Goal: Obtain resource: Obtain resource

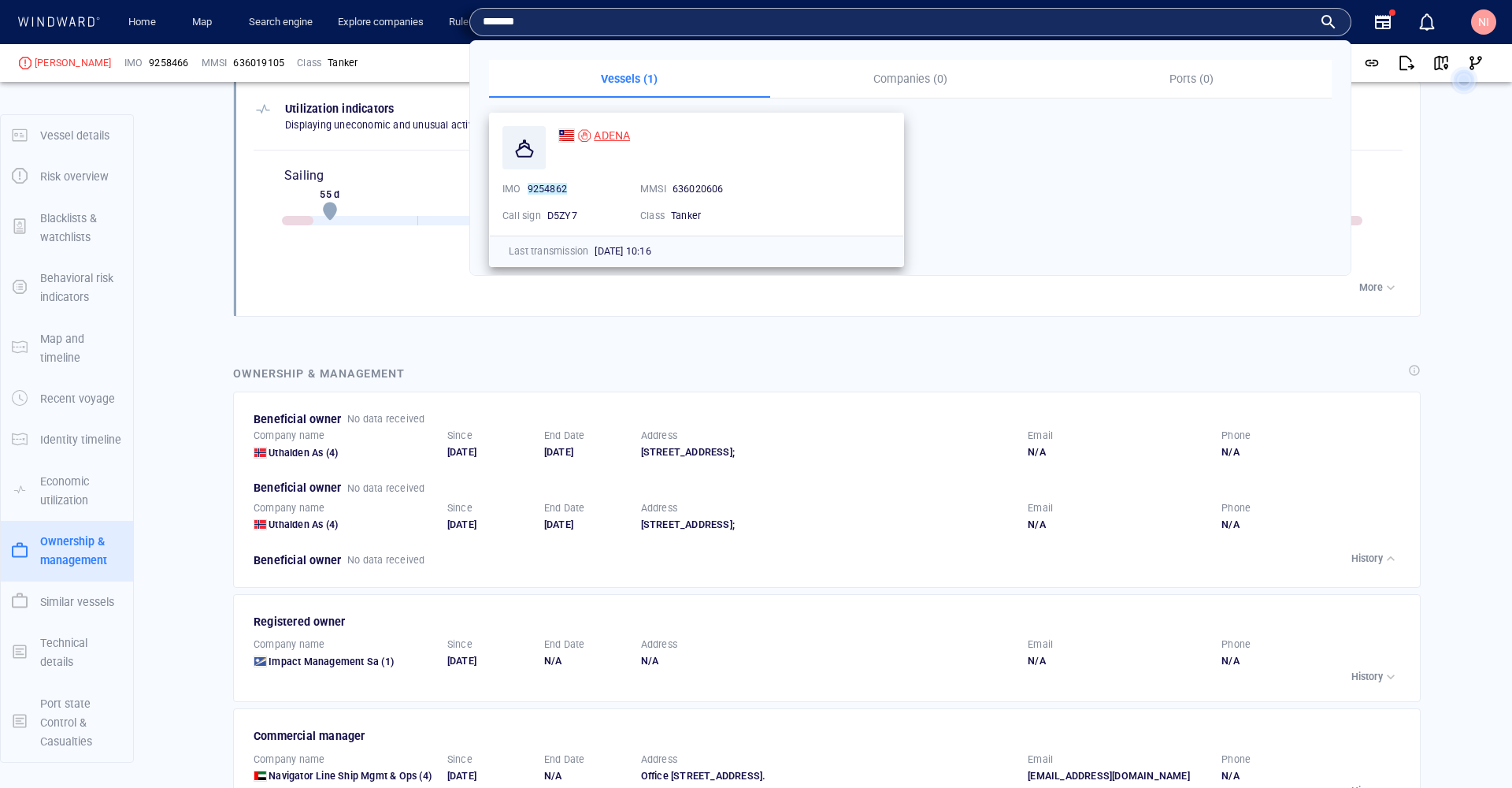
type input "*******"
click at [609, 133] on span "ADENA" at bounding box center [611, 135] width 36 height 13
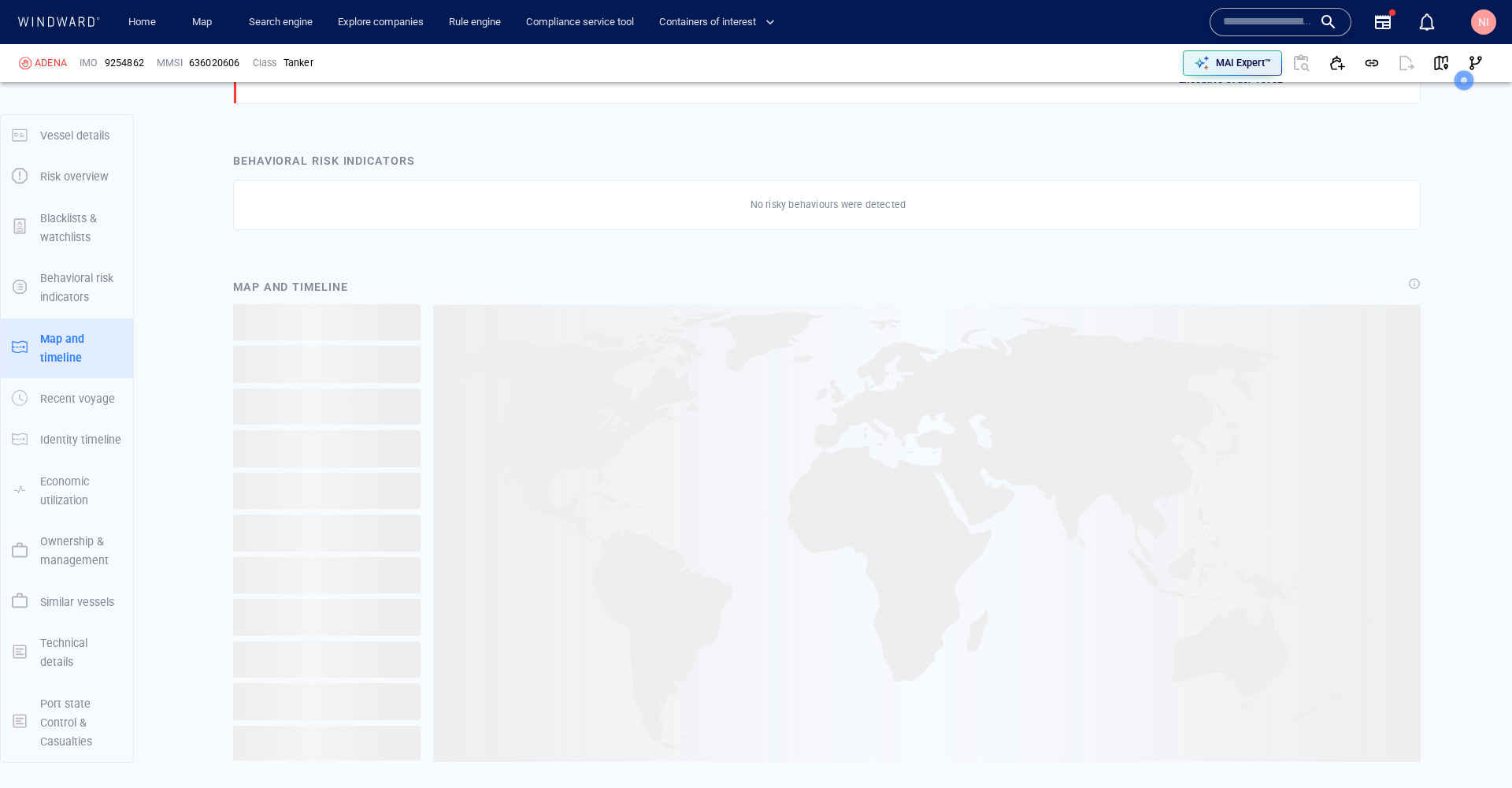
scroll to position [1056, 0]
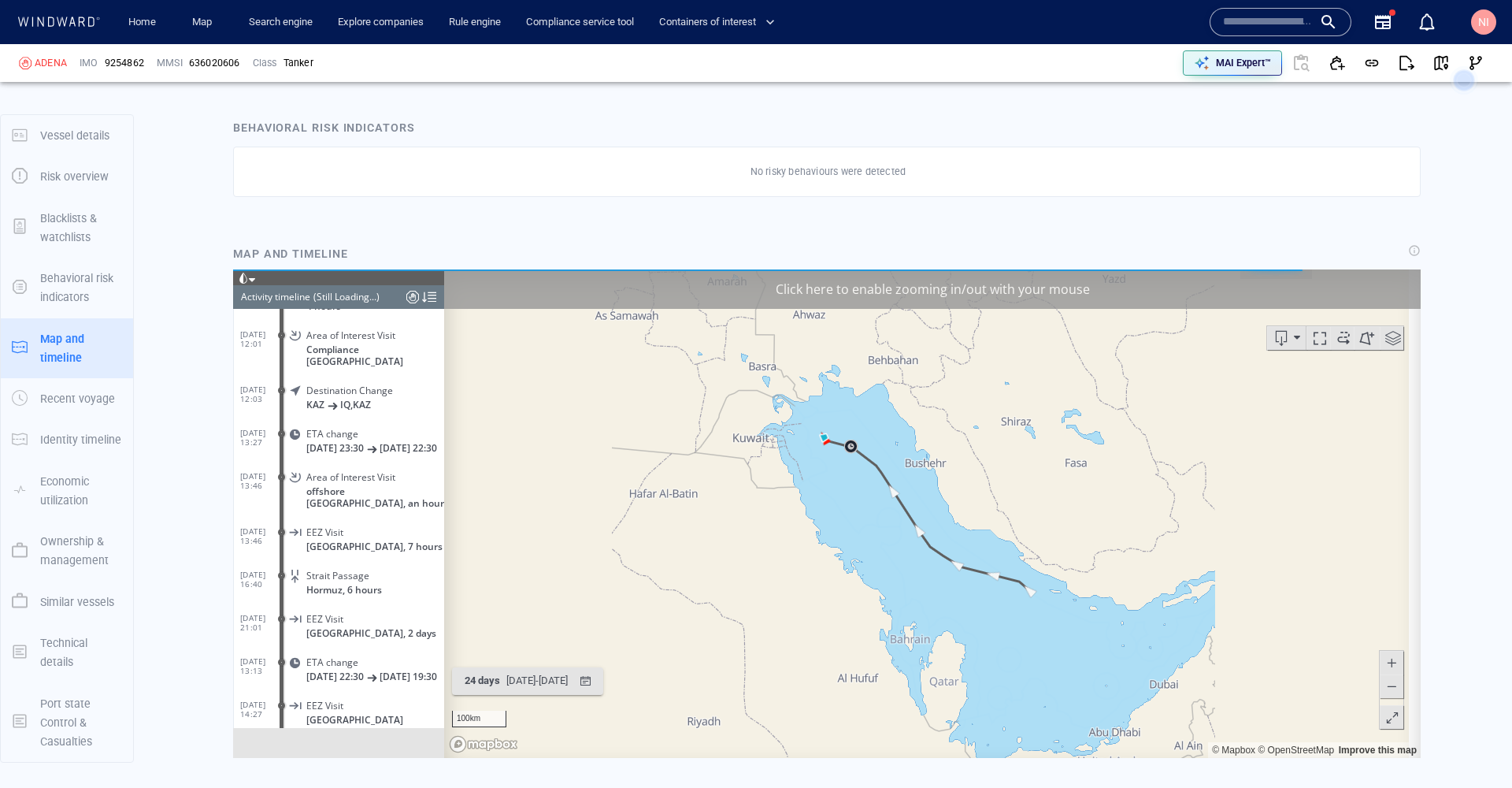
scroll to position [1141, 0]
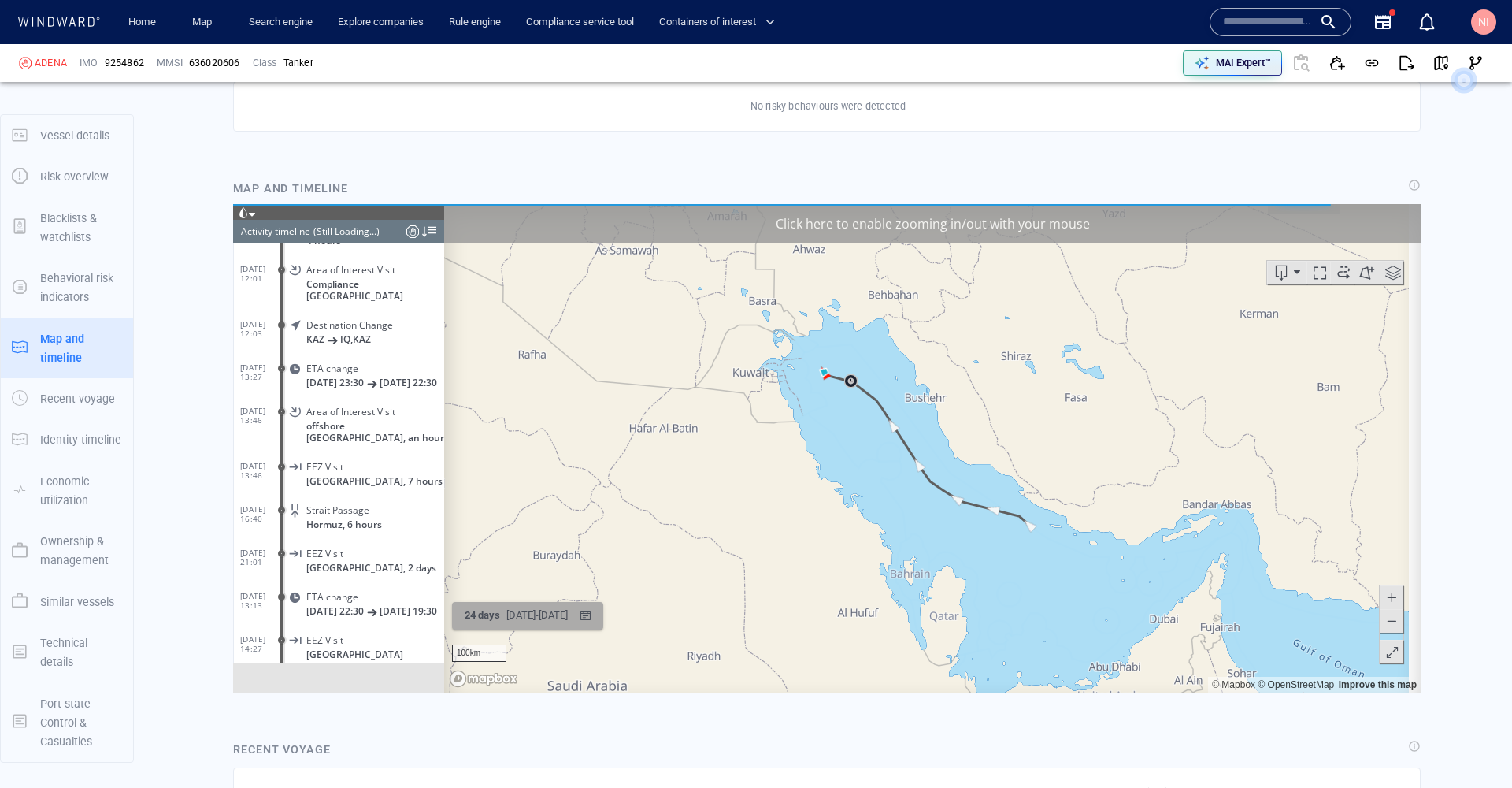
click at [597, 617] on div "button" at bounding box center [585, 614] width 23 height 23
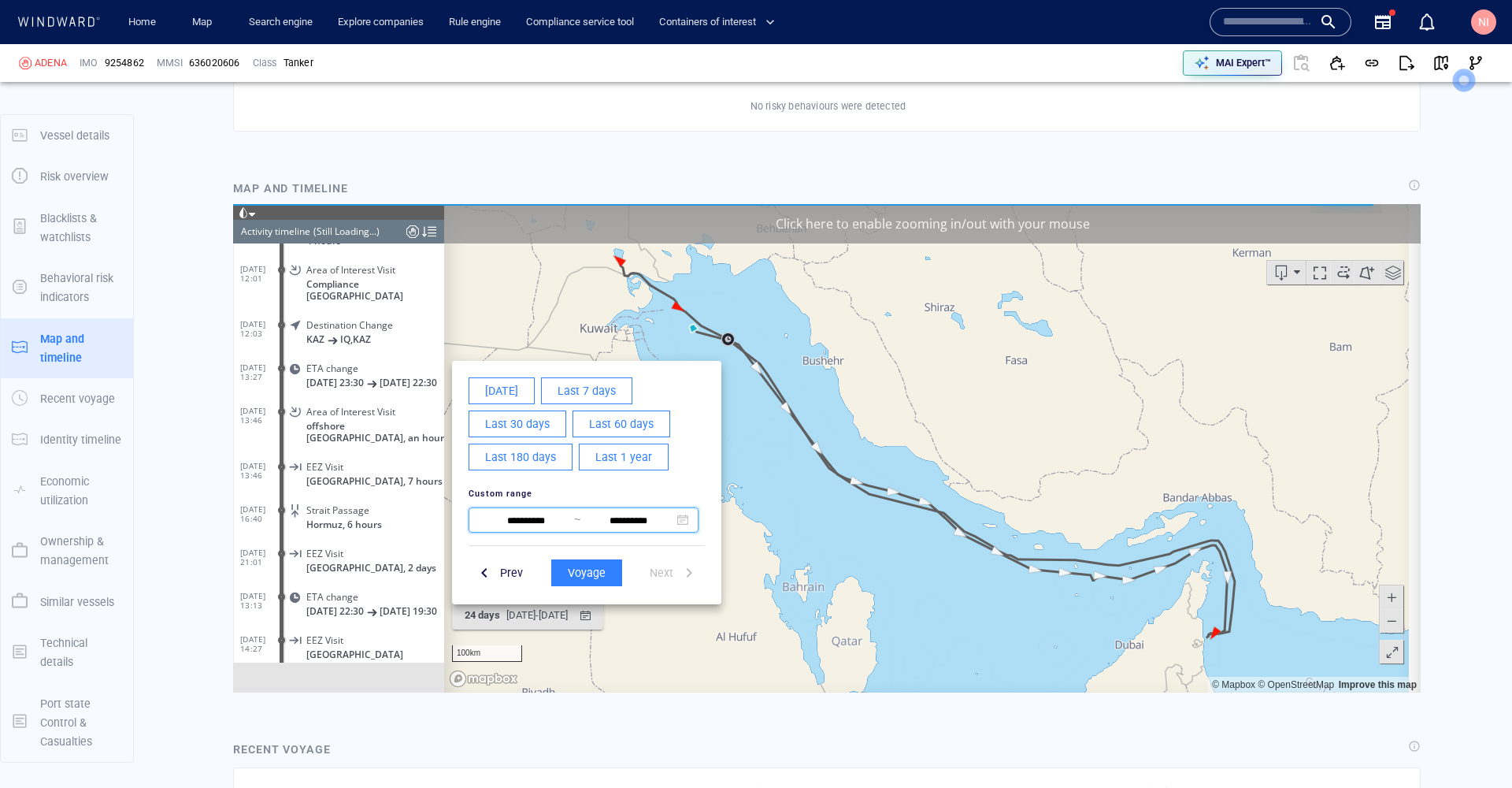
click at [683, 520] on span at bounding box center [682, 519] width 11 height 11
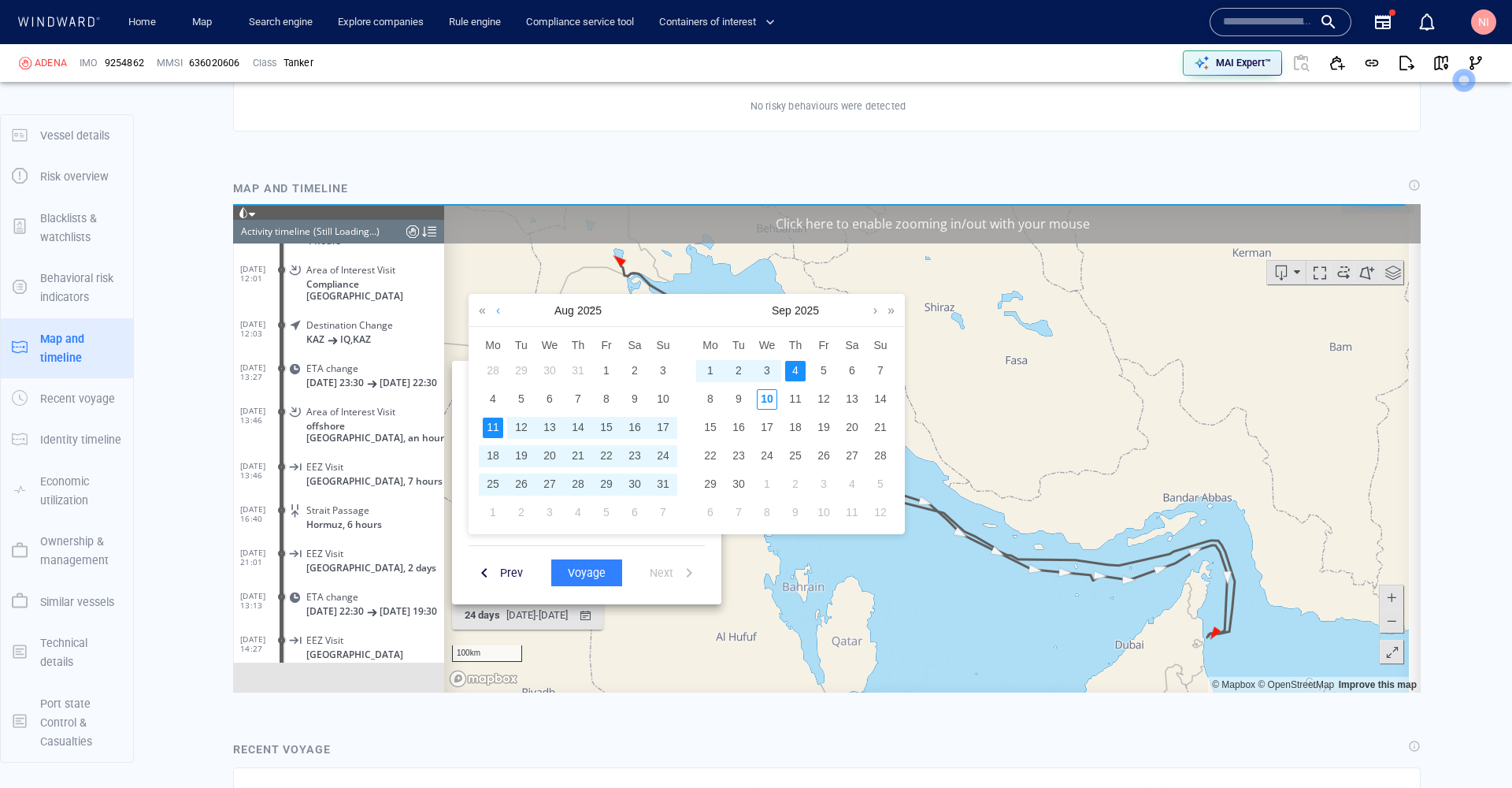
click at [498, 313] on link at bounding box center [498, 310] width 12 height 31
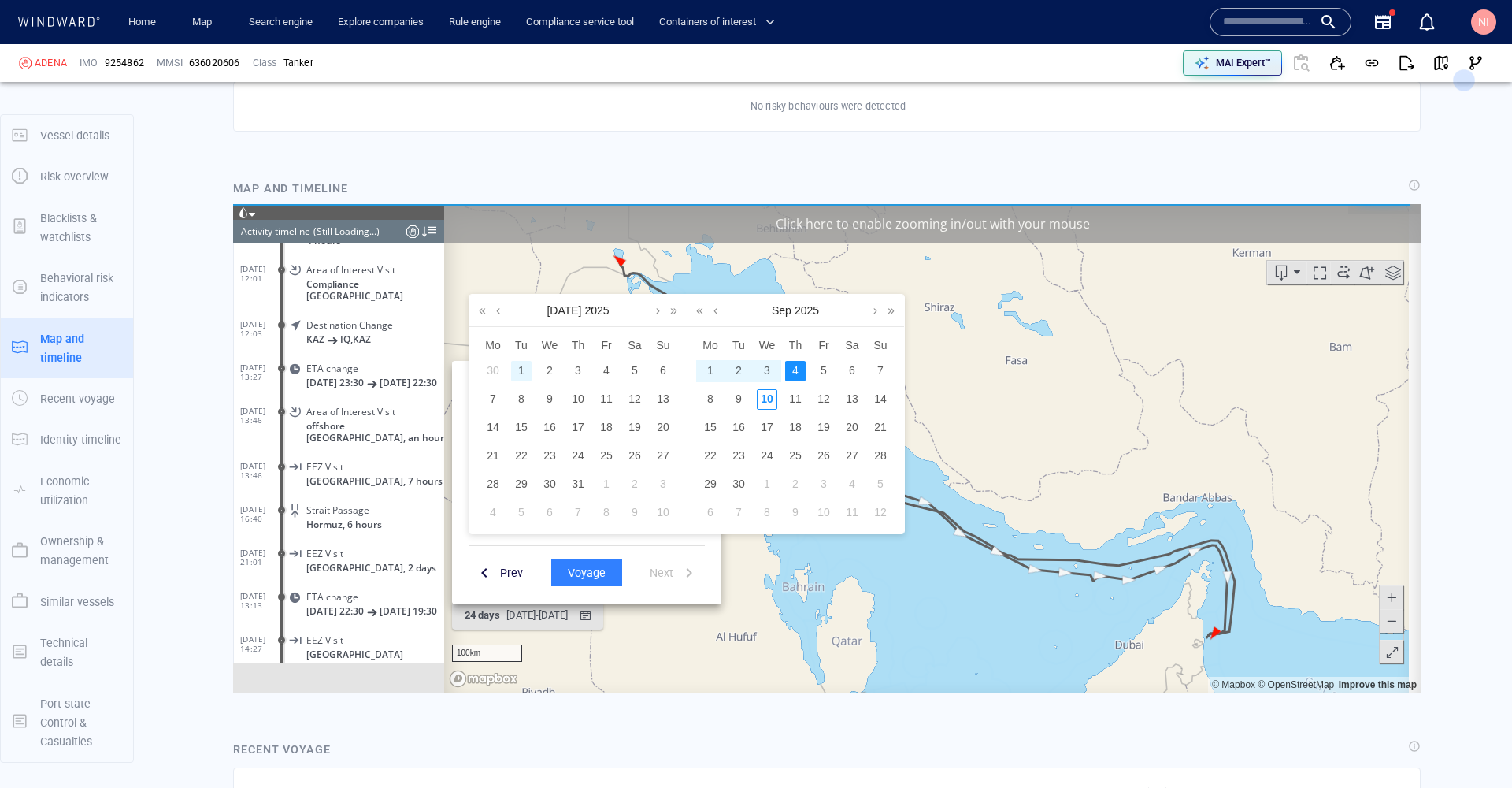
click at [523, 367] on div "1" at bounding box center [521, 369] width 21 height 21
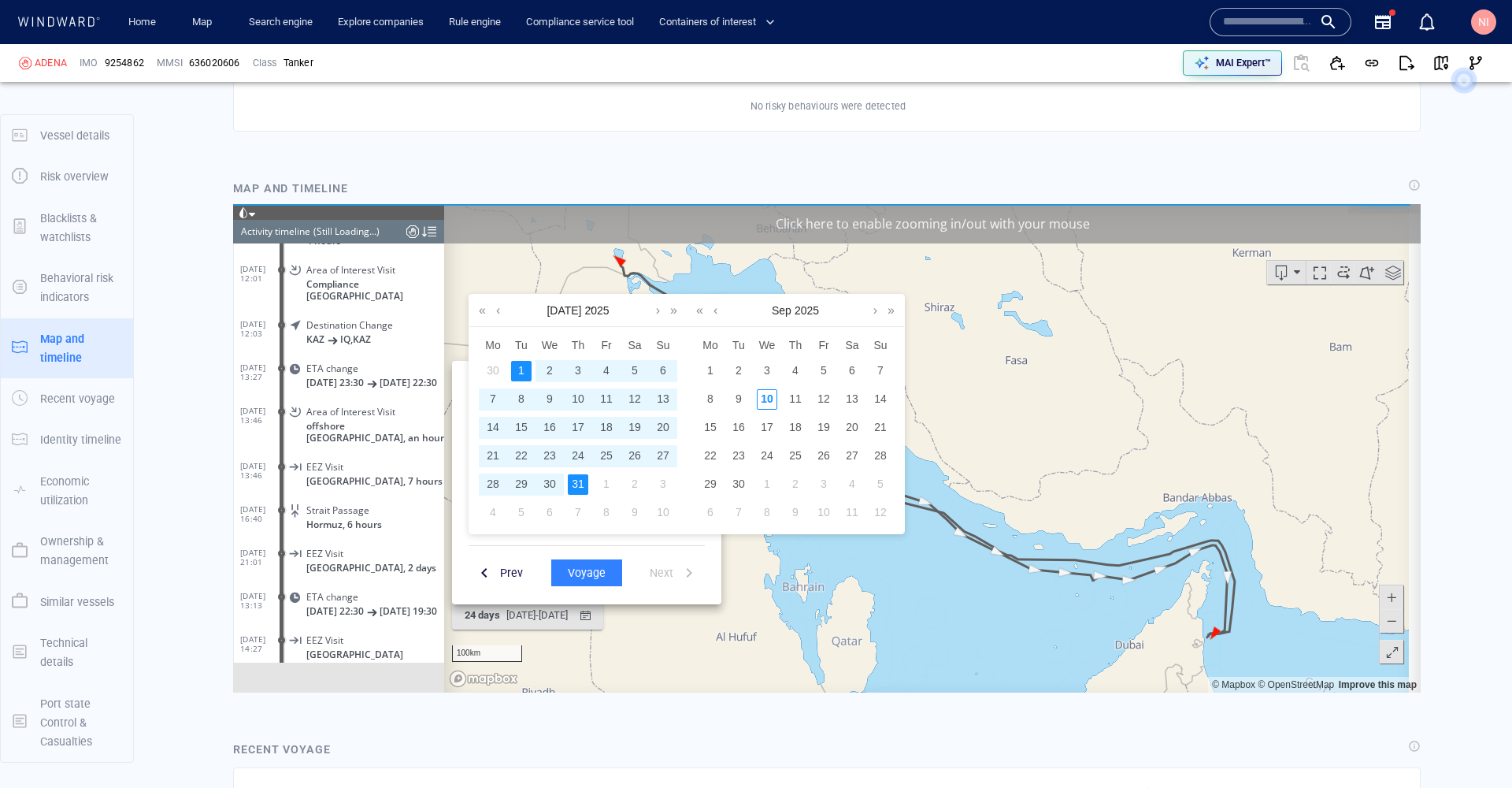
click at [580, 483] on div "31" at bounding box center [578, 483] width 21 height 21
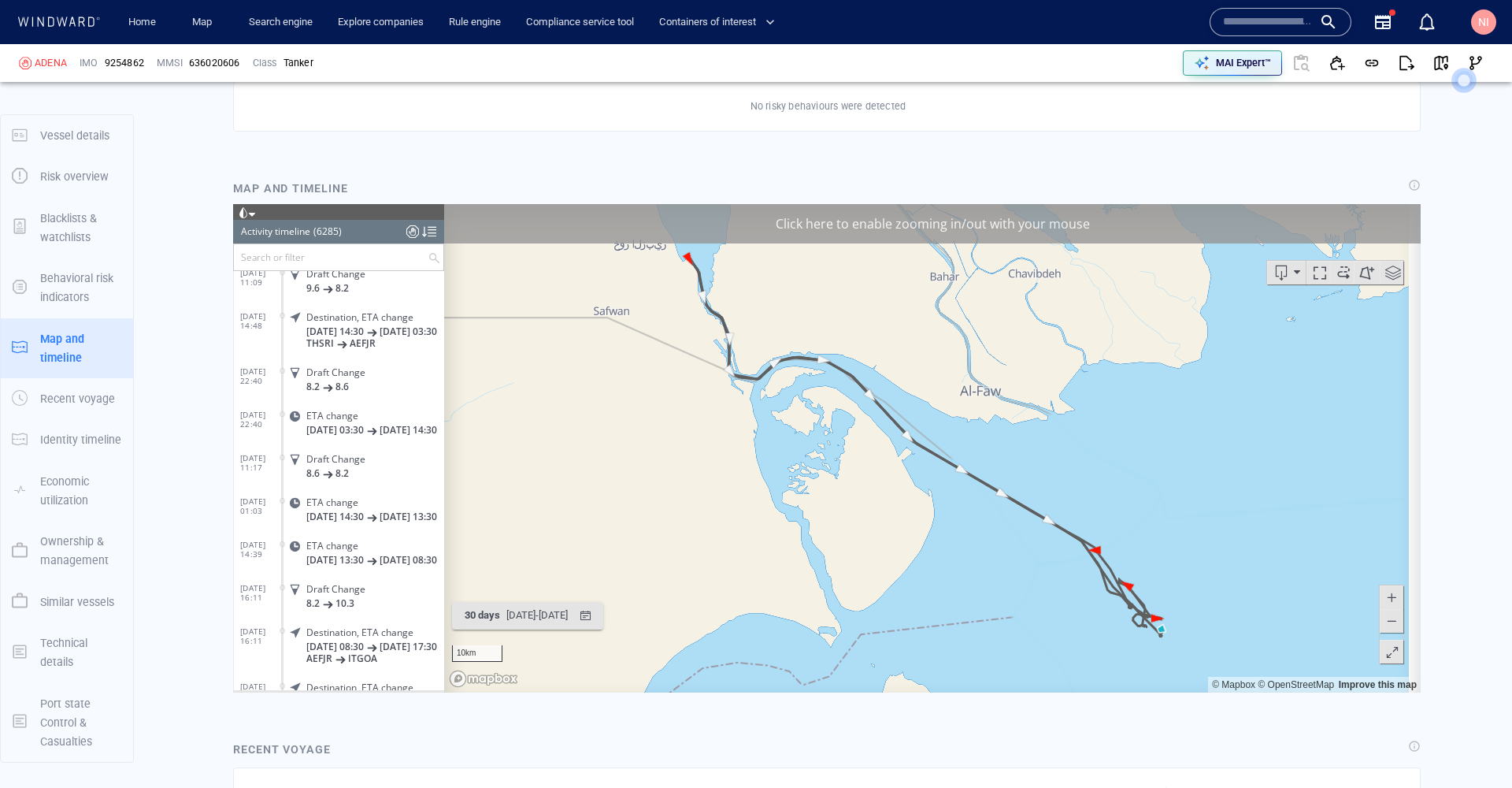
click at [1294, 273] on span at bounding box center [1297, 272] width 6 height 24
click at [1389, 66] on button "button" at bounding box center [1406, 62] width 34 height 34
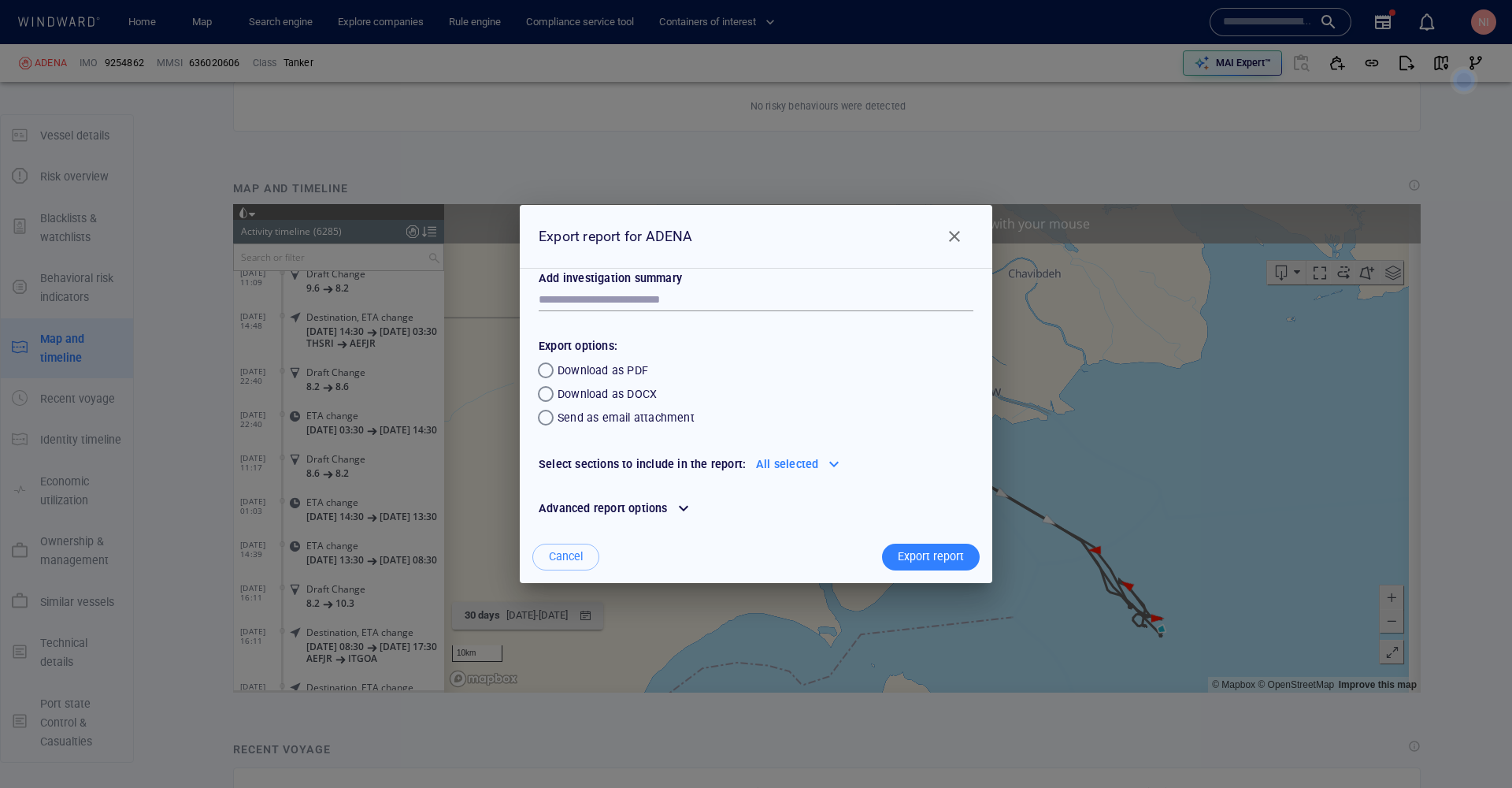
click at [684, 507] on div at bounding box center [684, 508] width 26 height 26
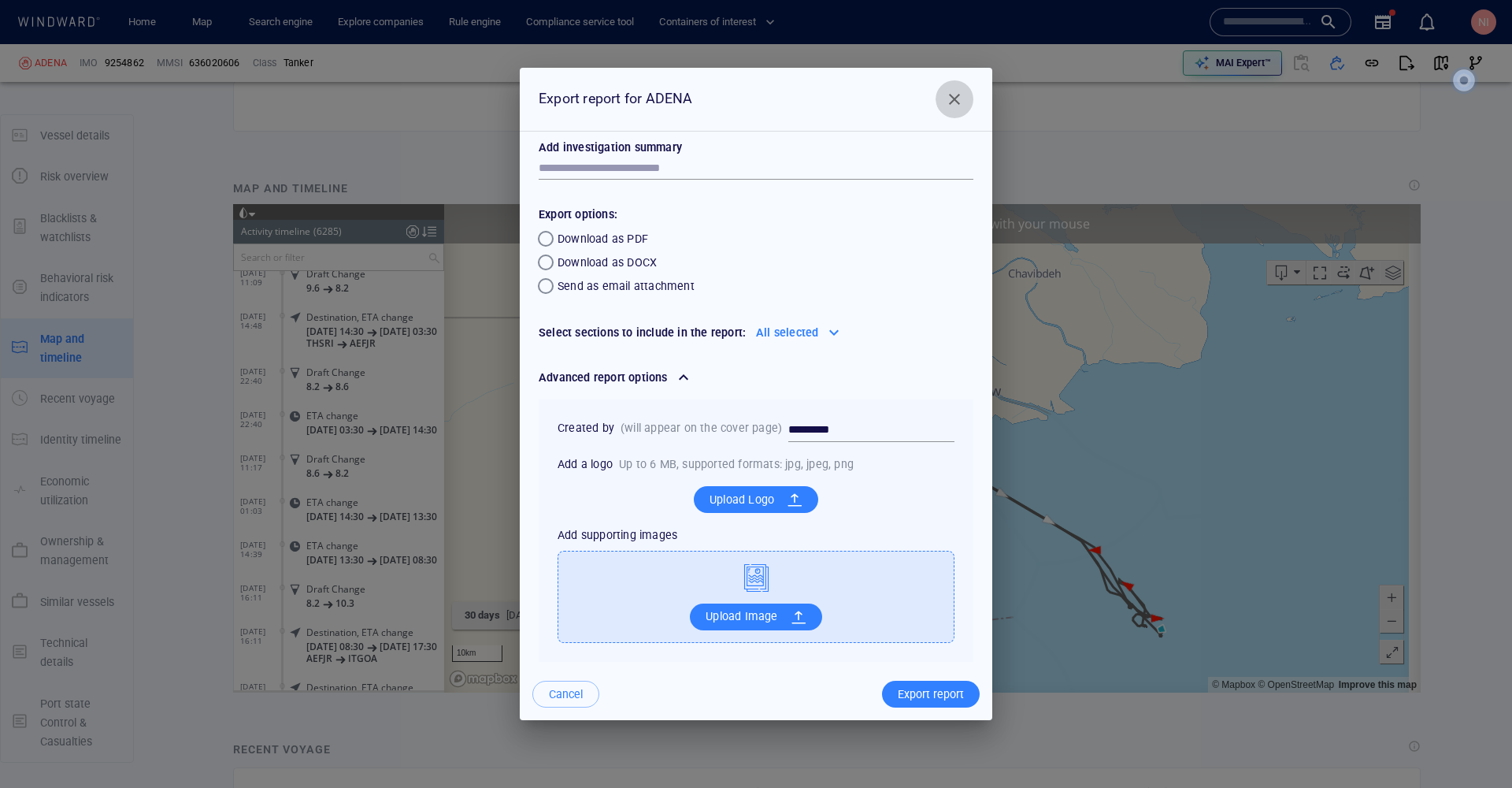
click at [958, 97] on span "Close" at bounding box center [954, 98] width 19 height 19
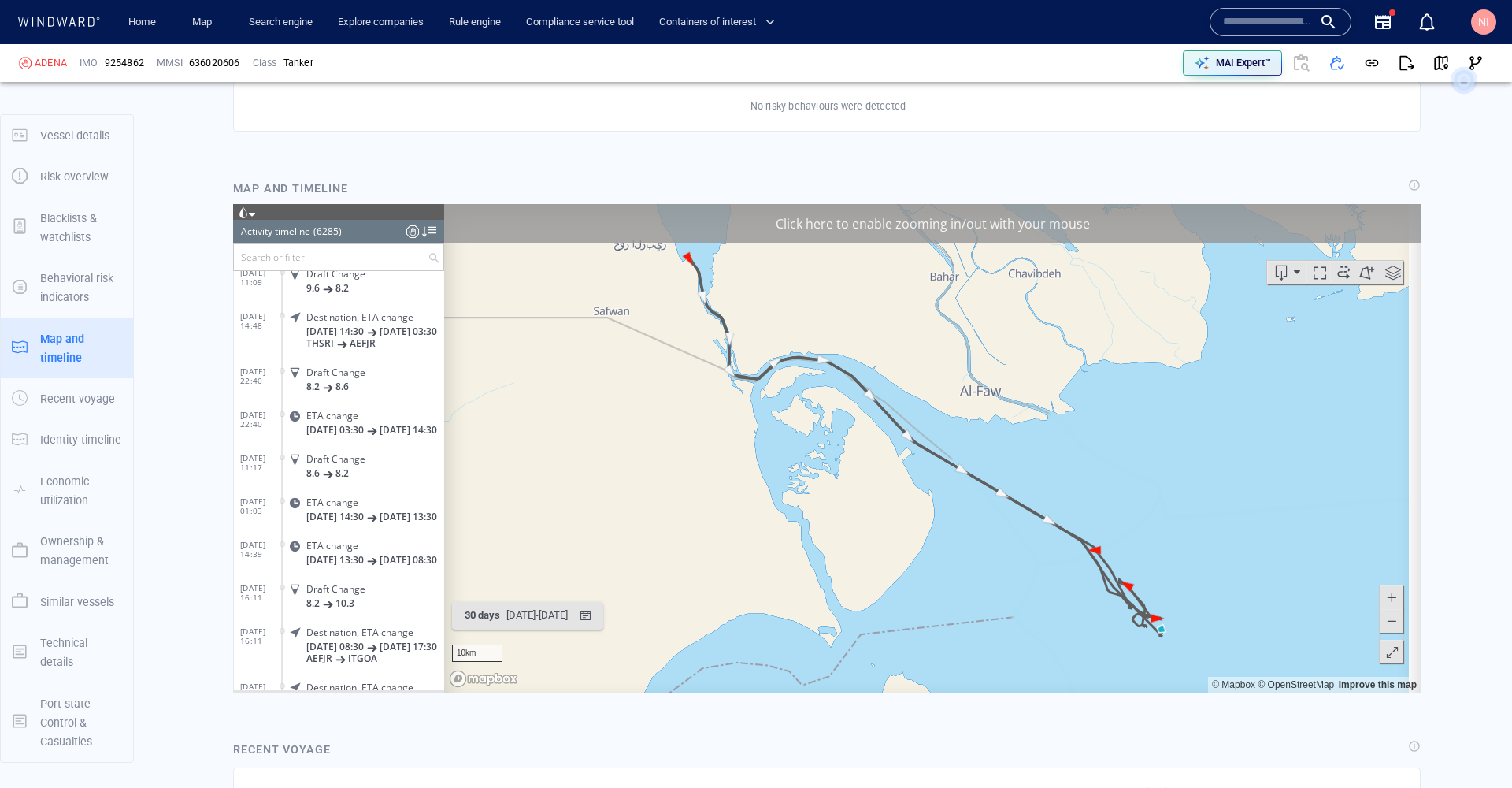
click at [1294, 268] on span at bounding box center [1297, 272] width 6 height 24
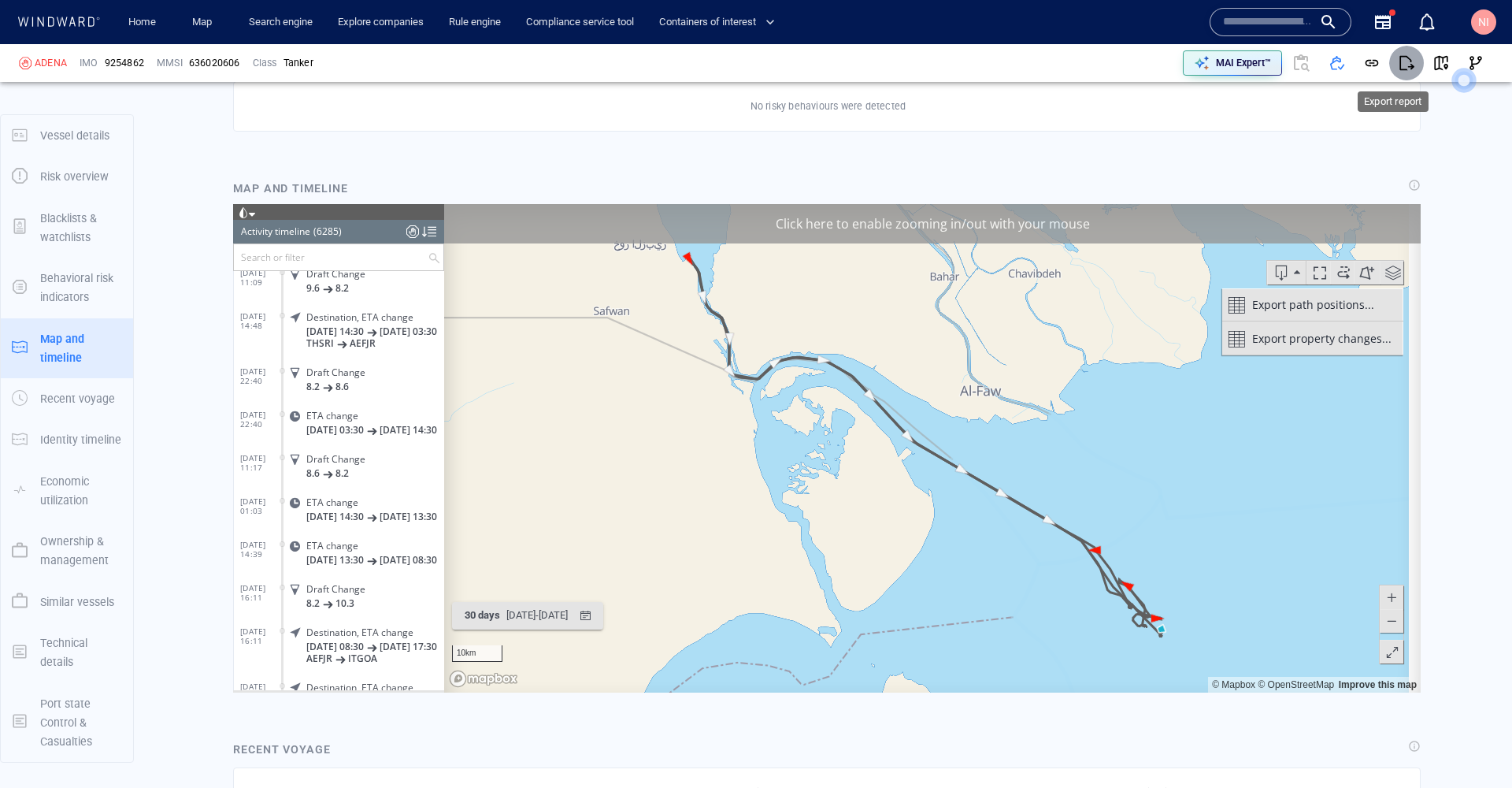
click at [1399, 62] on span "button" at bounding box center [1407, 63] width 16 height 16
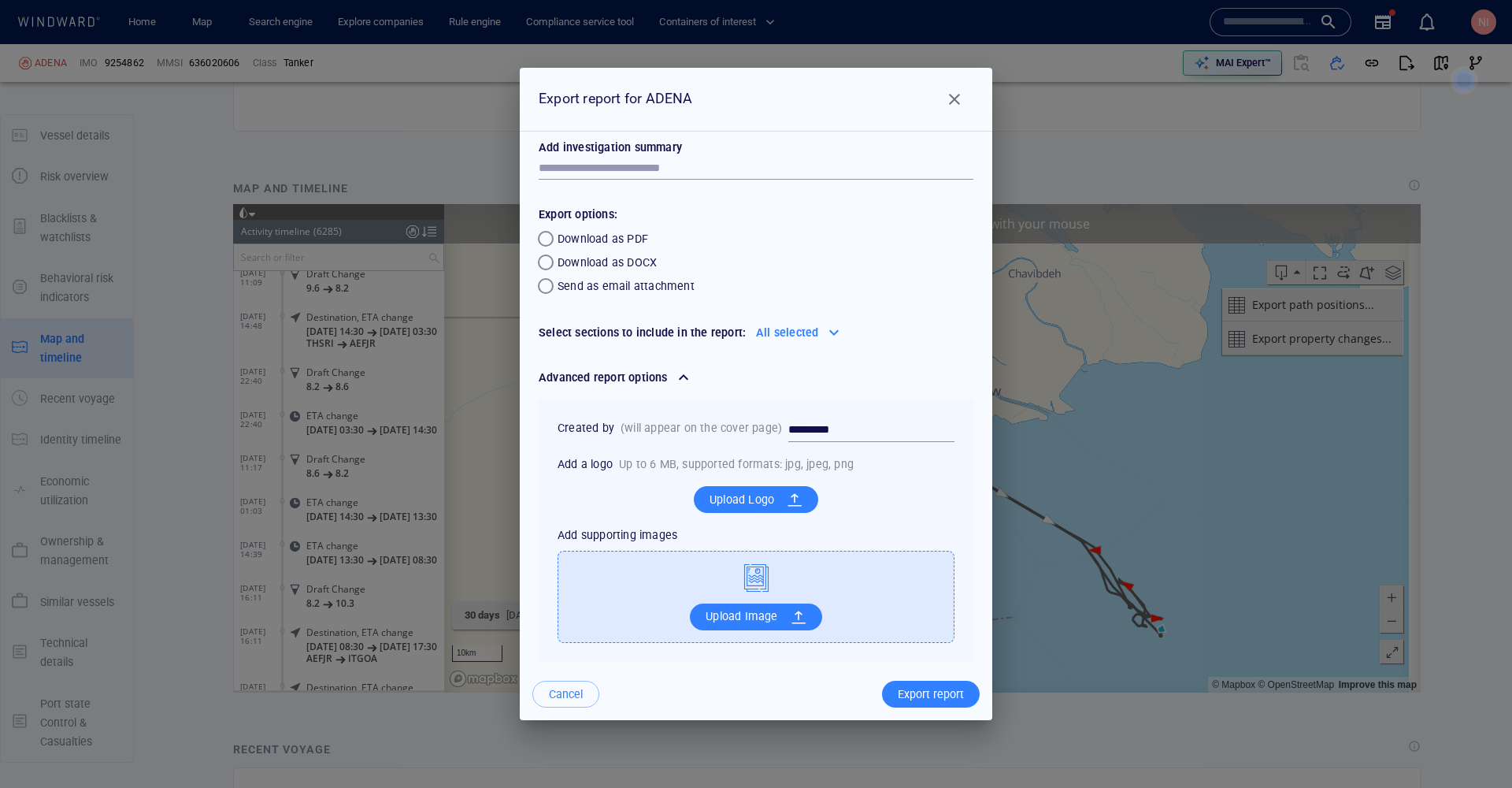
click at [933, 702] on div "Export report" at bounding box center [931, 694] width 73 height 26
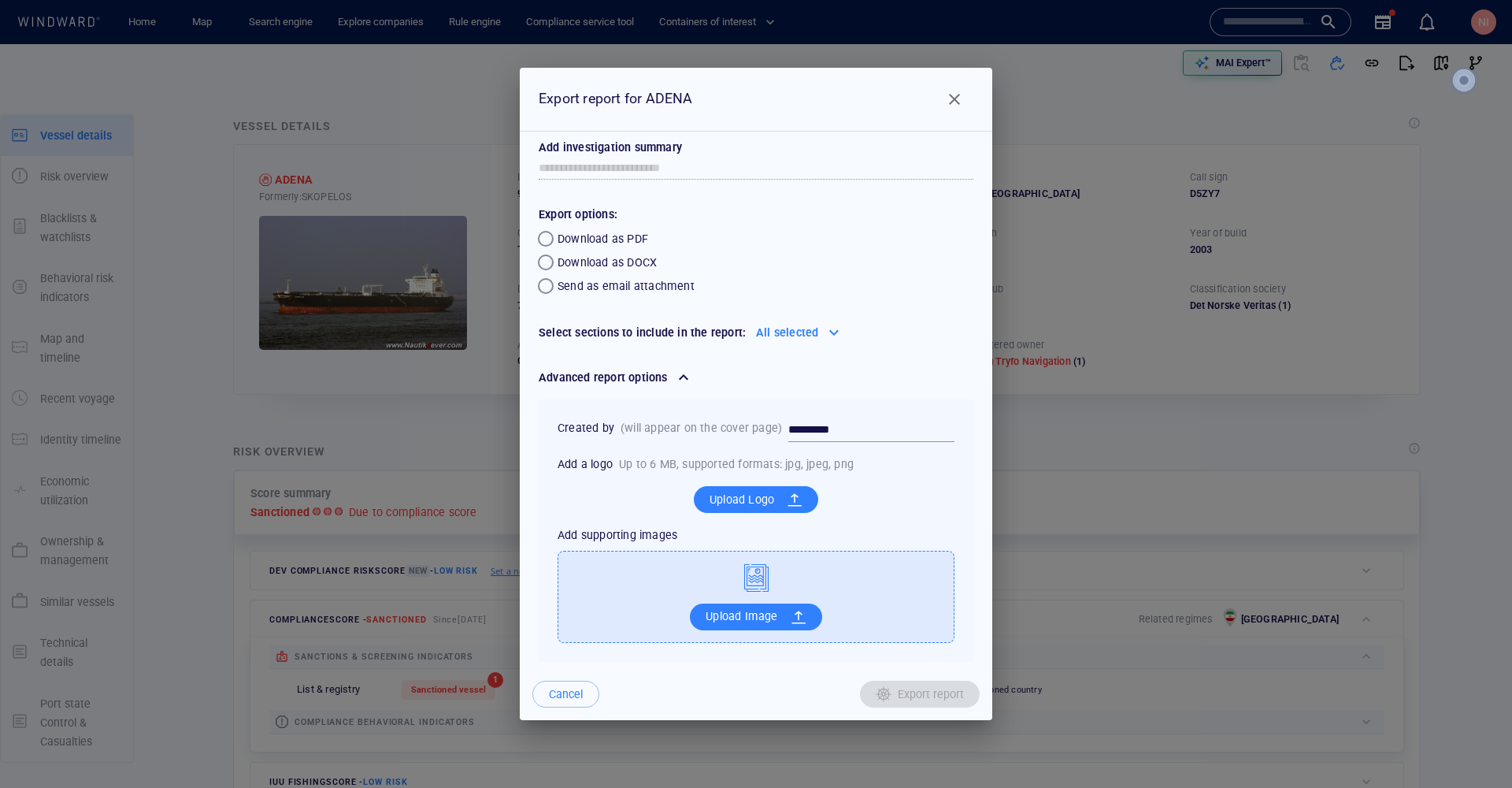
scroll to position [12921, 0]
